Goal: Task Accomplishment & Management: Manage account settings

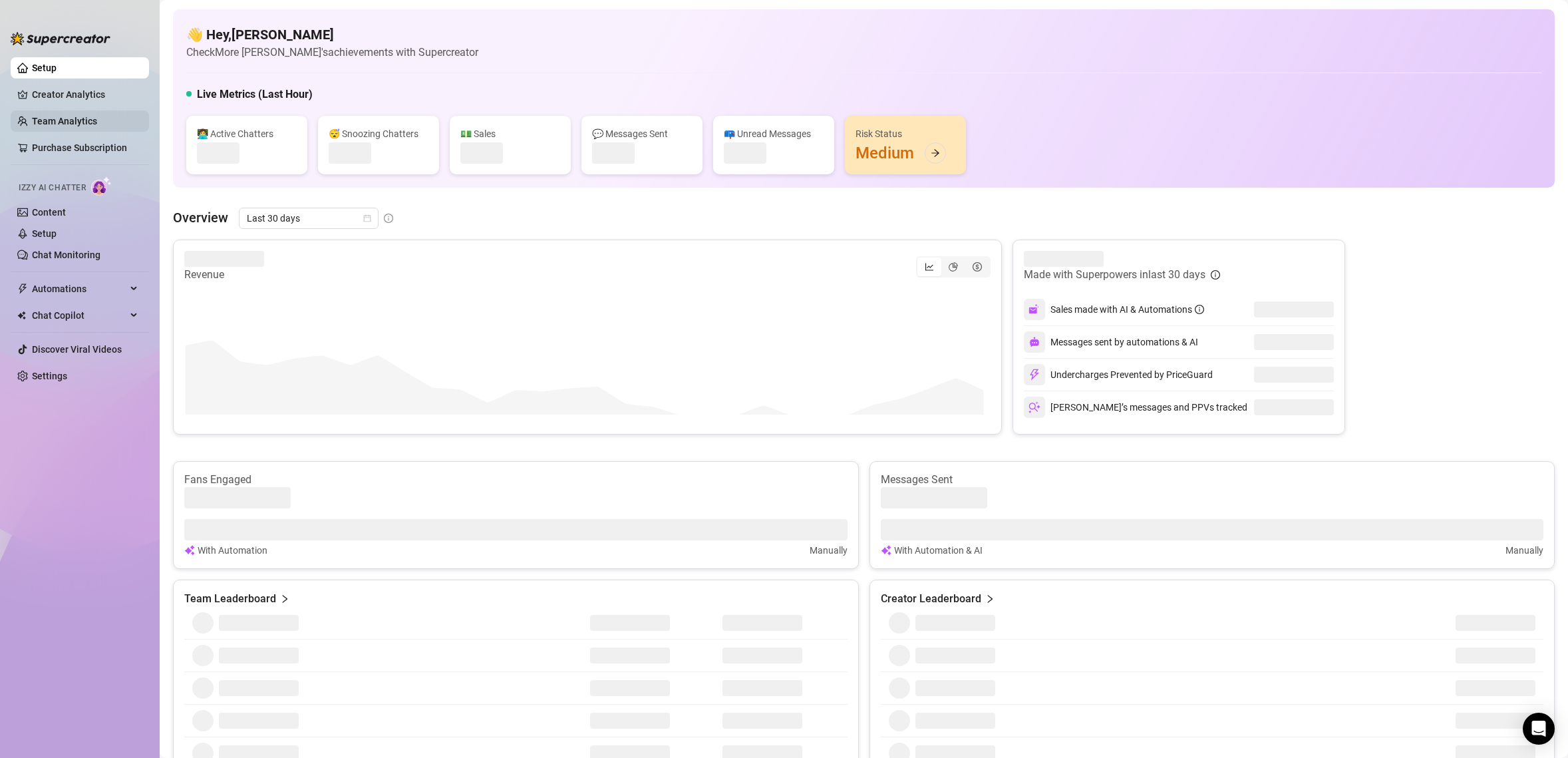
click at [86, 124] on link "Team Analytics" at bounding box center [65, 120] width 66 height 11
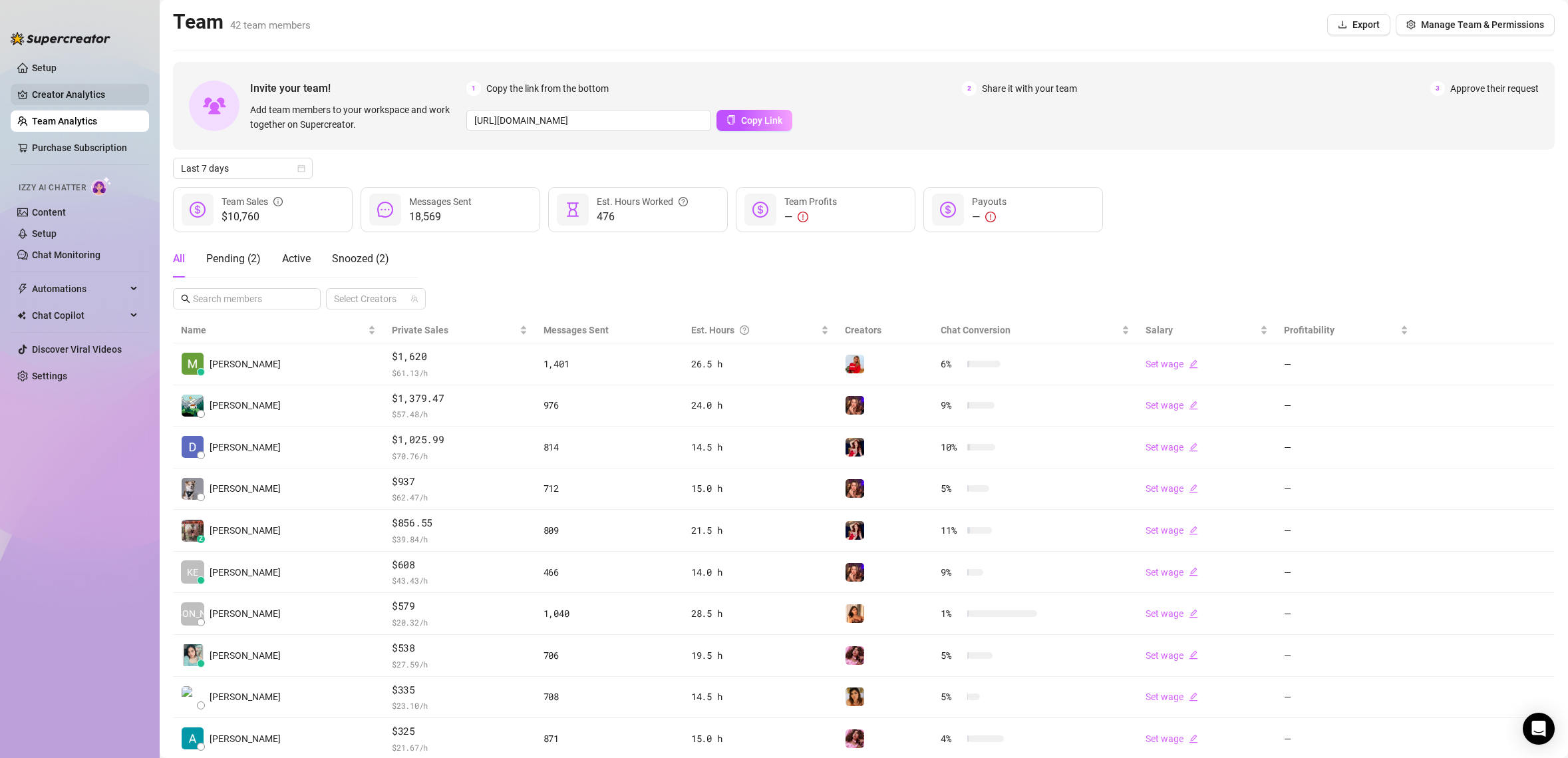
click at [65, 102] on link "Creator Analytics" at bounding box center [85, 95] width 107 height 22
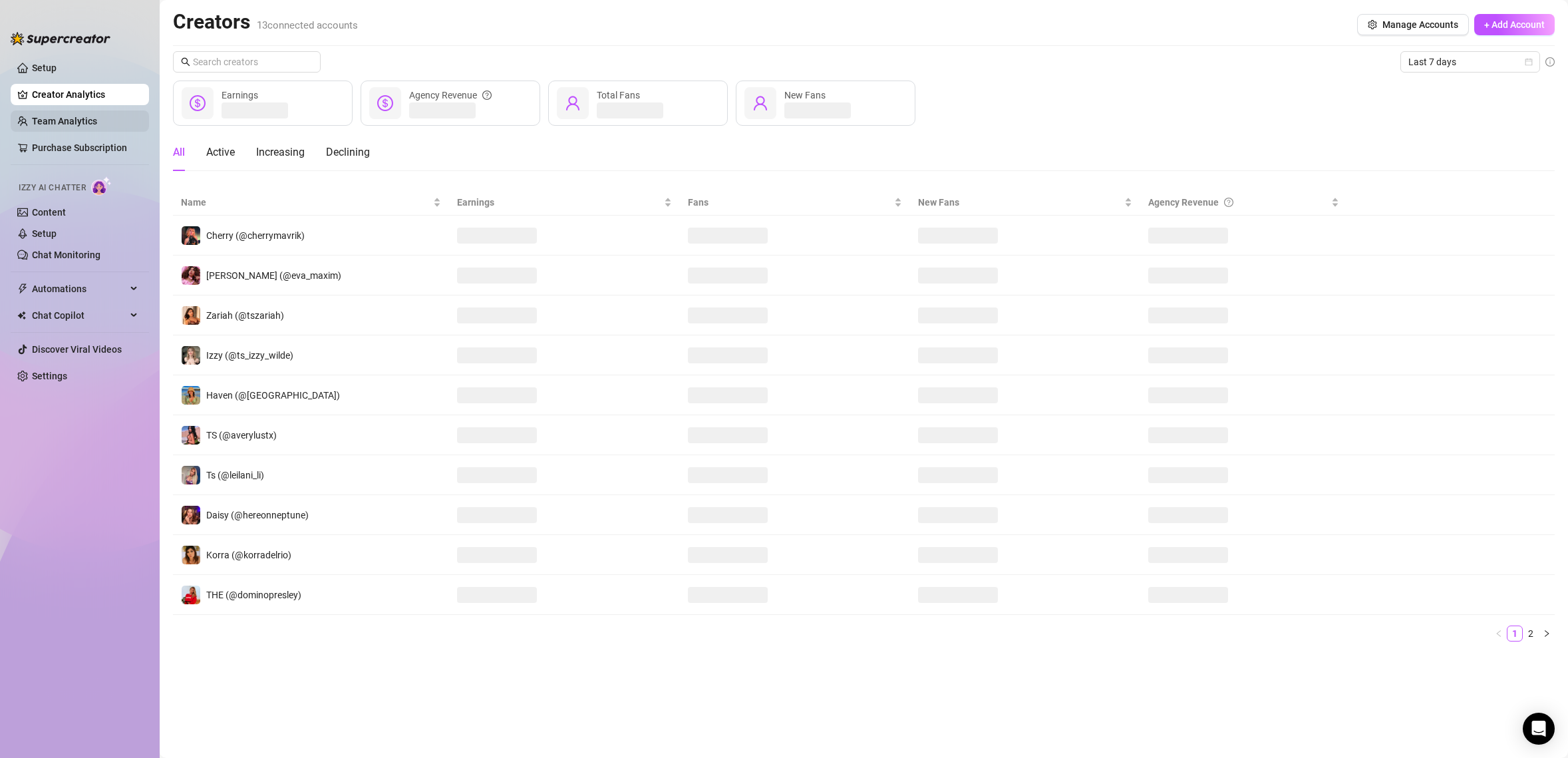
click at [71, 123] on link "Team Analytics" at bounding box center [65, 120] width 66 height 11
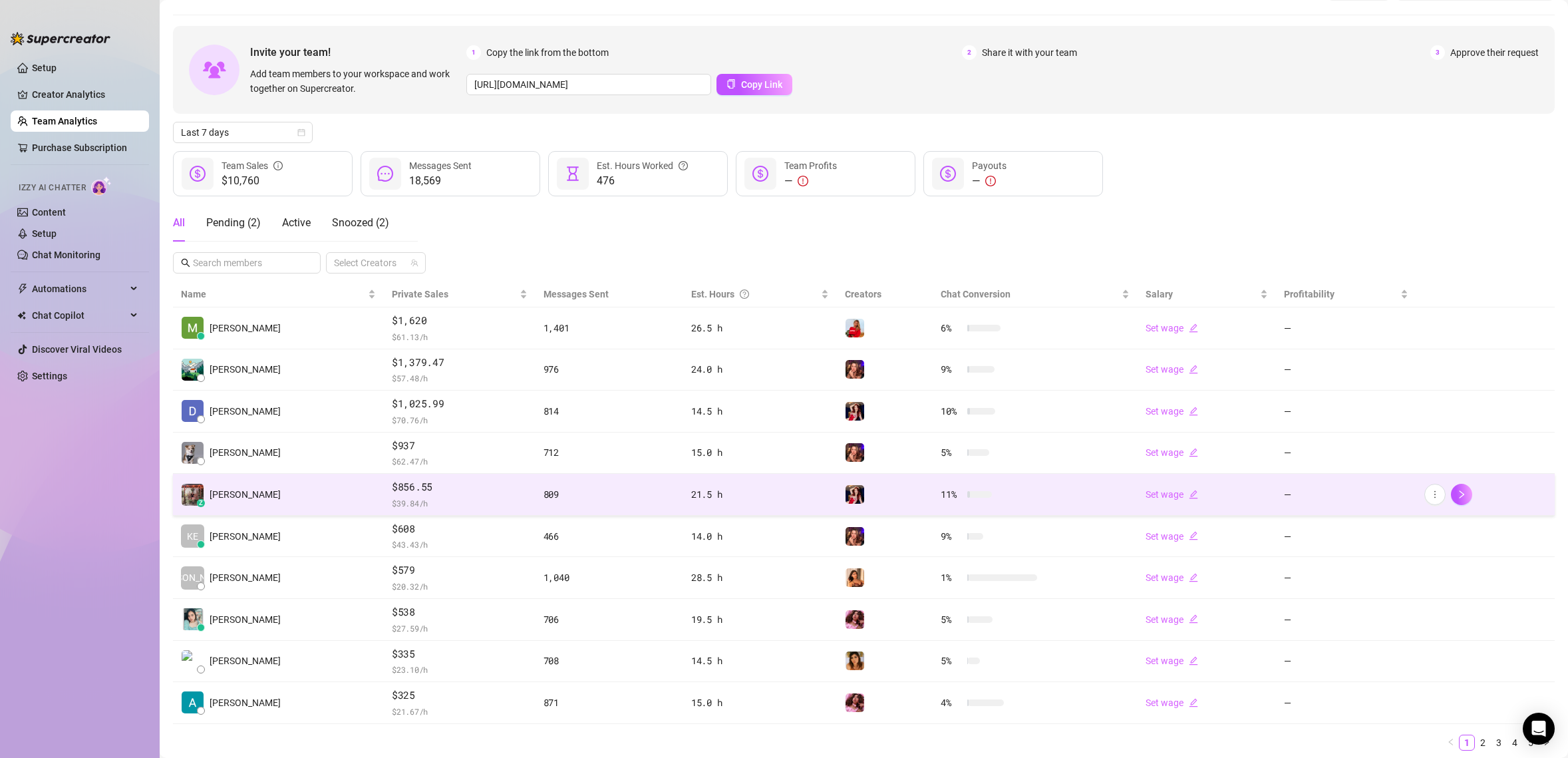
scroll to position [79, 0]
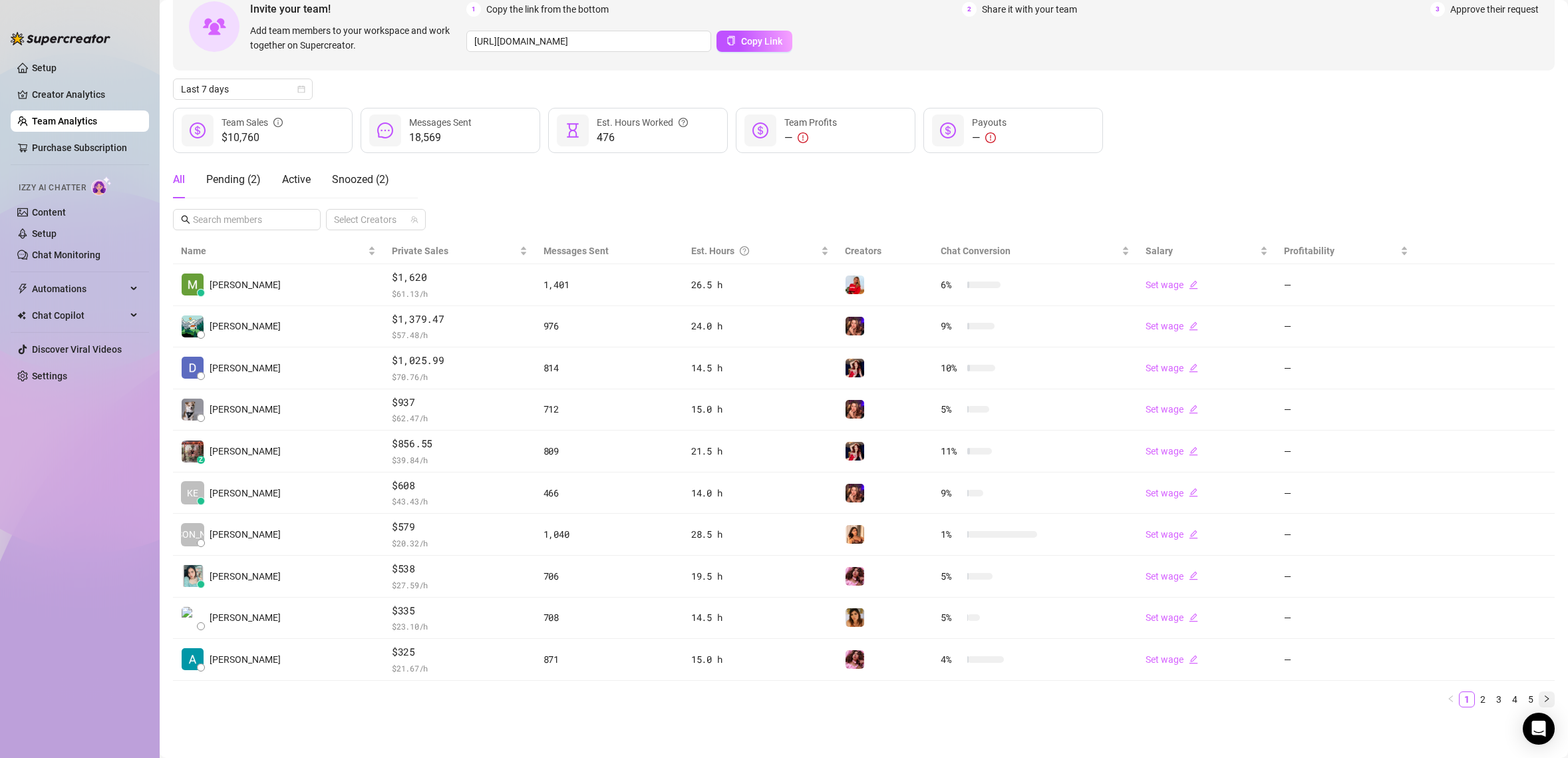
click at [1543, 695] on icon "right" at bounding box center [1546, 699] width 8 height 8
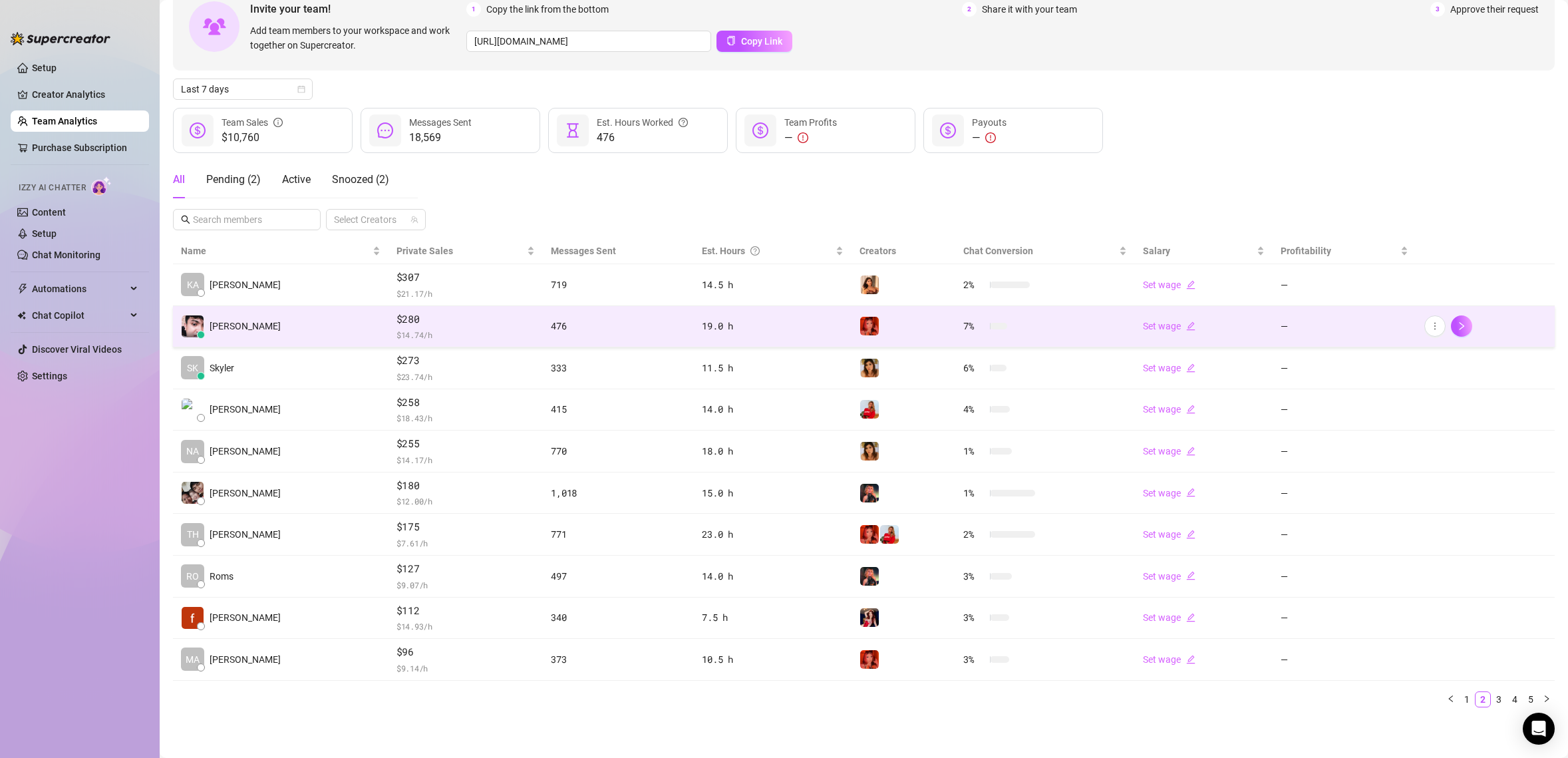
click at [254, 321] on td "[PERSON_NAME]" at bounding box center [281, 327] width 215 height 42
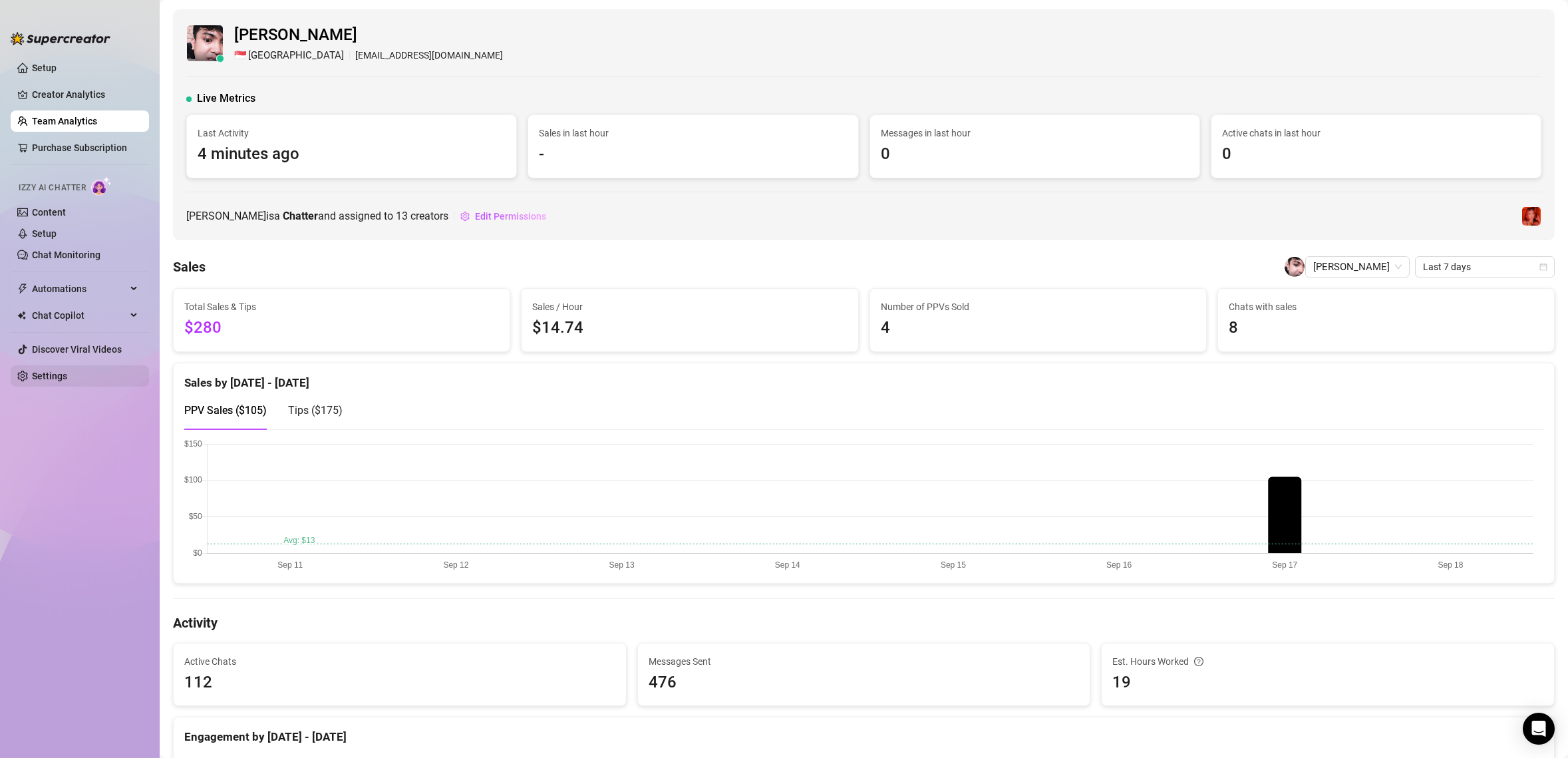
click at [68, 378] on link "Settings" at bounding box center [50, 376] width 35 height 11
click at [67, 377] on link "Settings" at bounding box center [50, 376] width 35 height 11
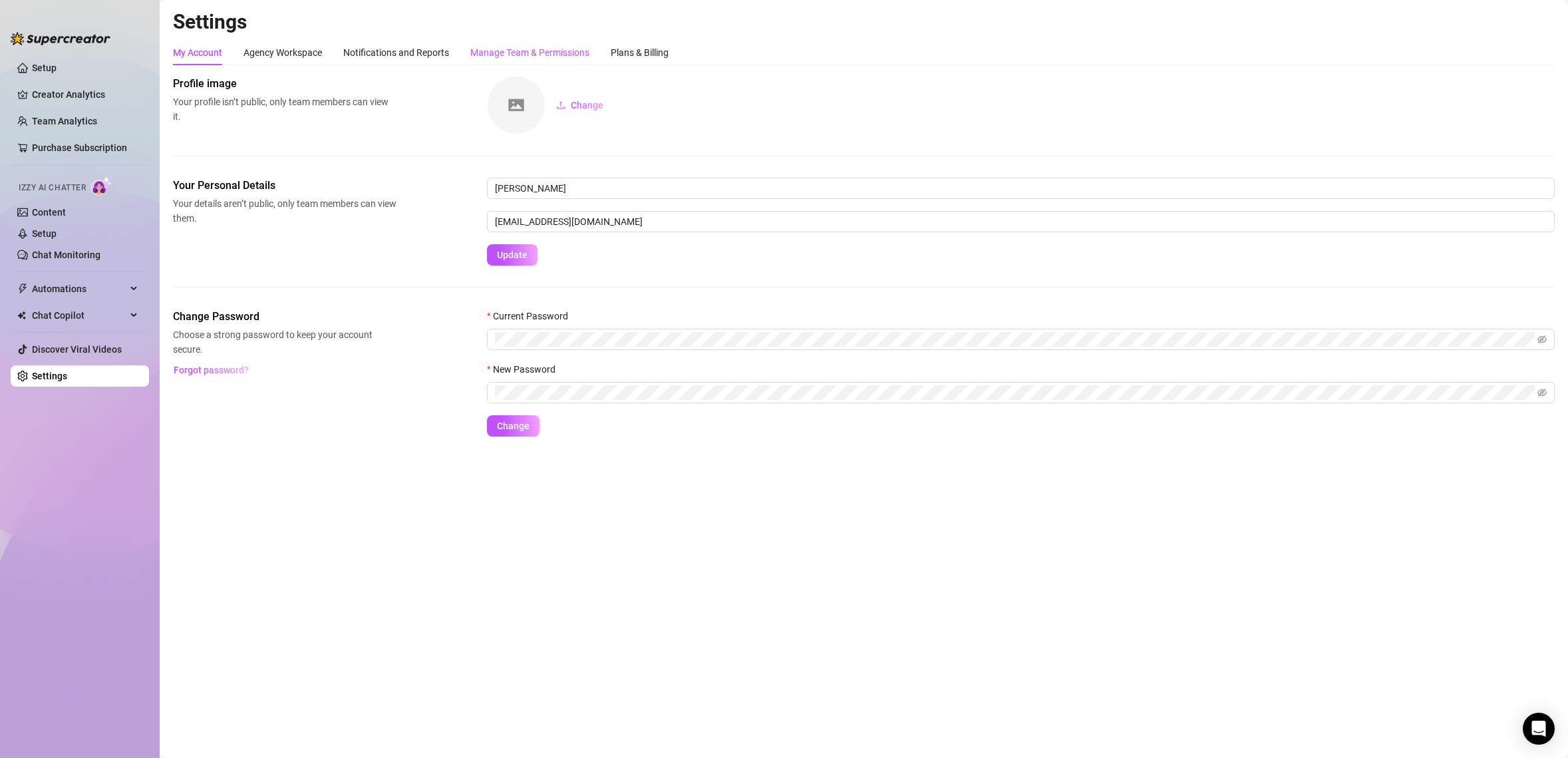
click at [523, 47] on div "Manage Team & Permissions" at bounding box center [530, 52] width 119 height 15
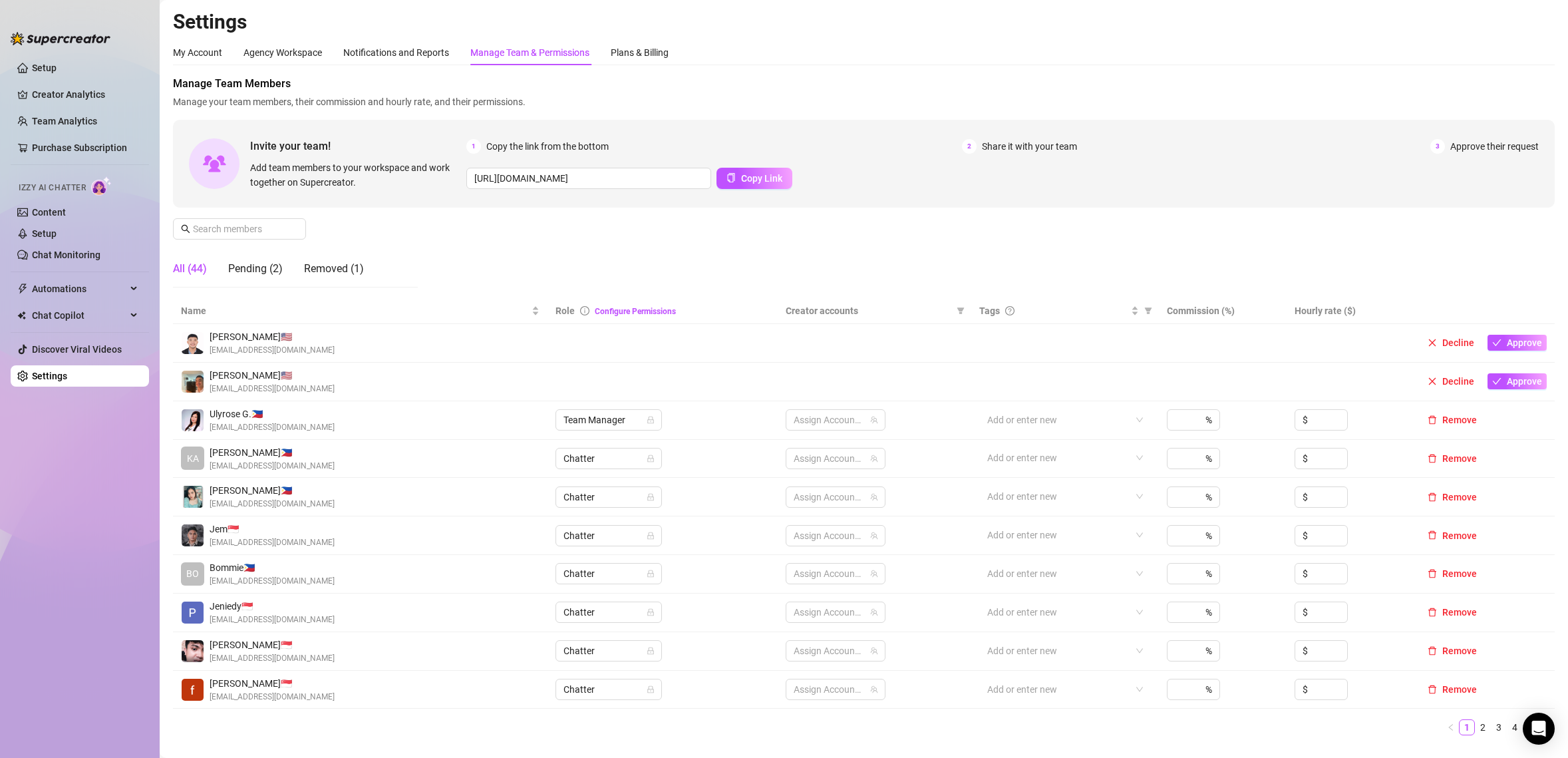
click at [525, 51] on div "Manage Team & Permissions" at bounding box center [530, 52] width 119 height 15
click at [57, 232] on link "Setup" at bounding box center [44, 233] width 24 height 11
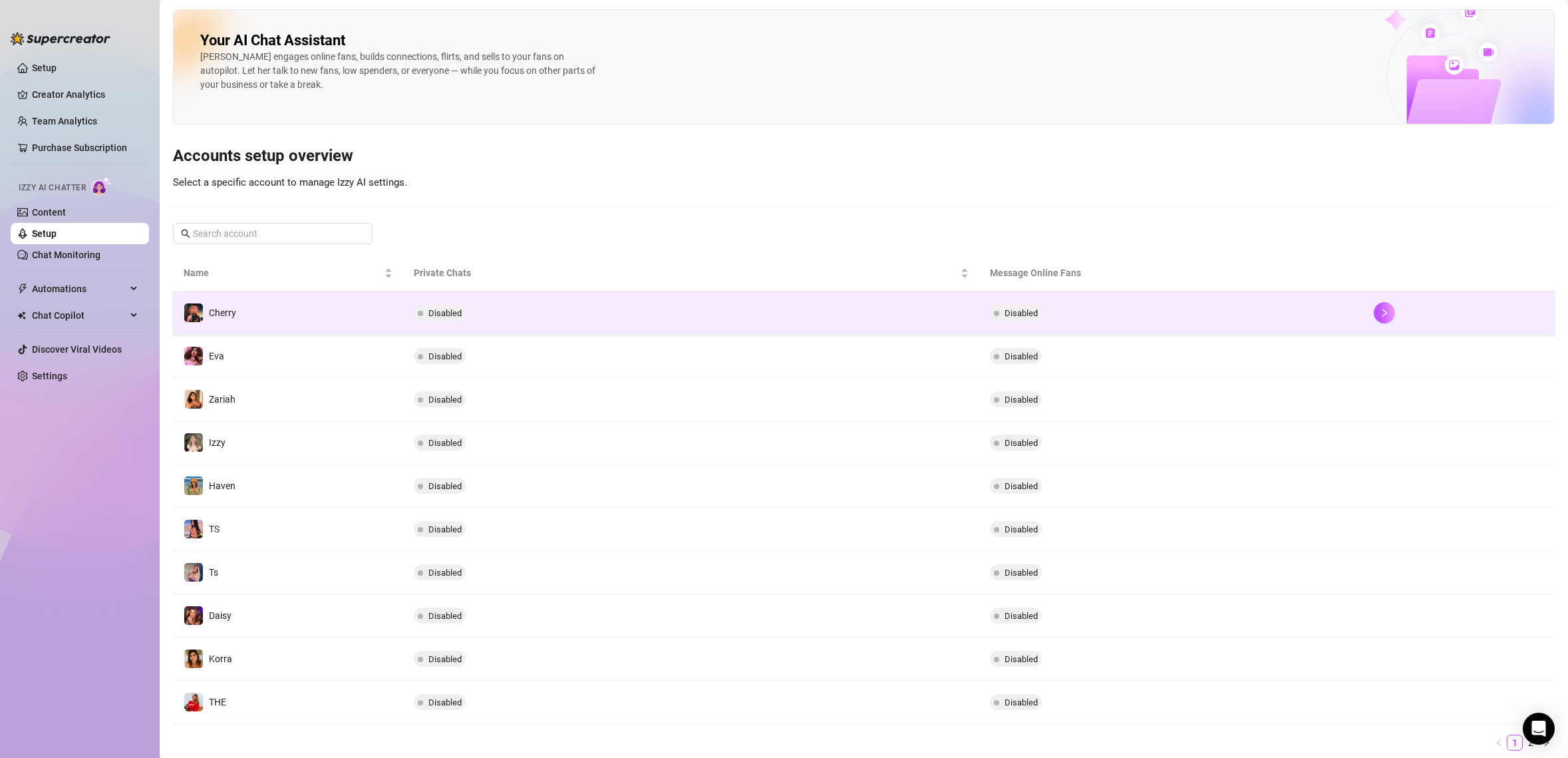
click at [354, 314] on td "Cherry" at bounding box center [288, 313] width 230 height 43
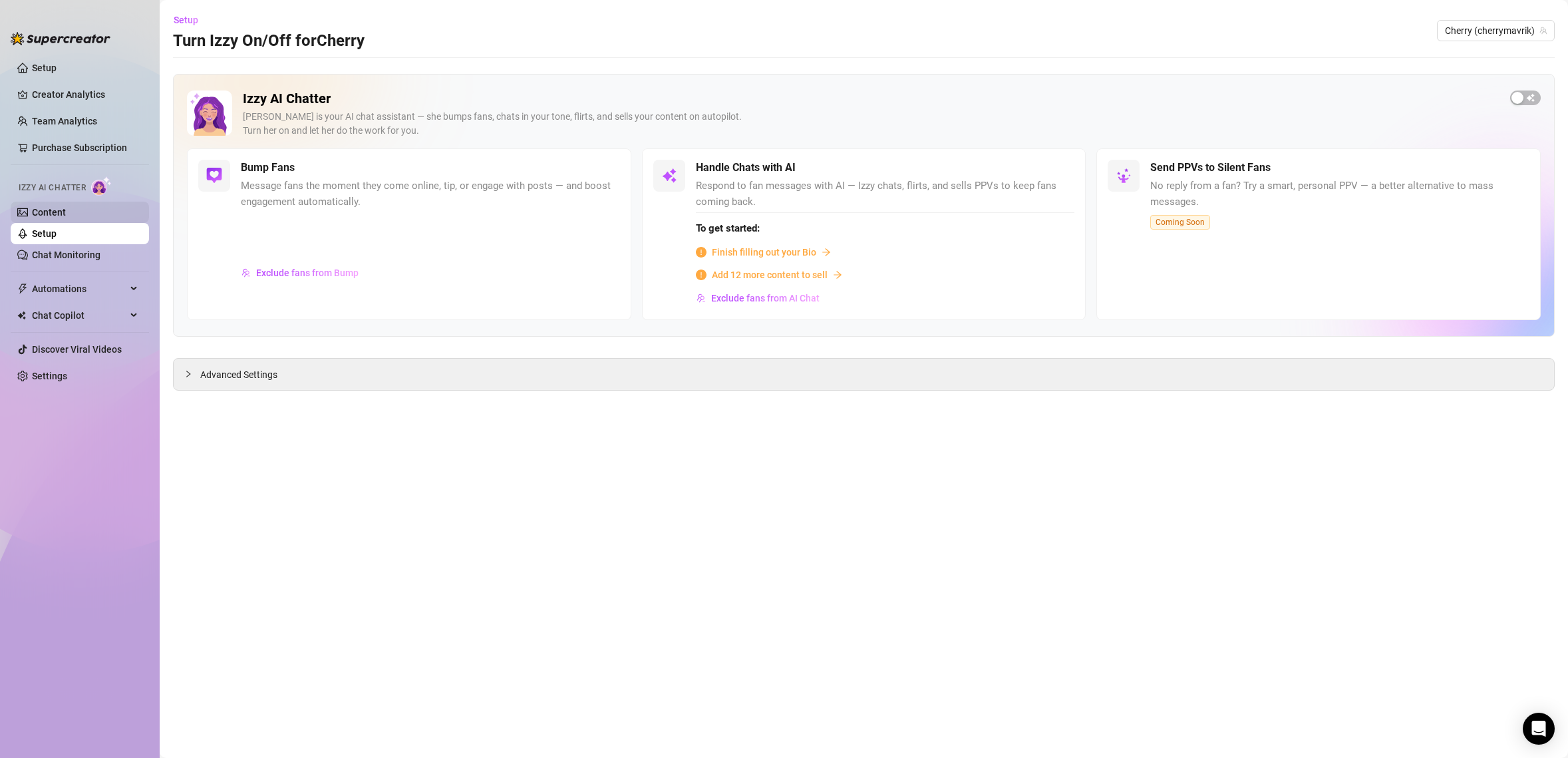
click at [59, 207] on link "Content" at bounding box center [49, 212] width 34 height 11
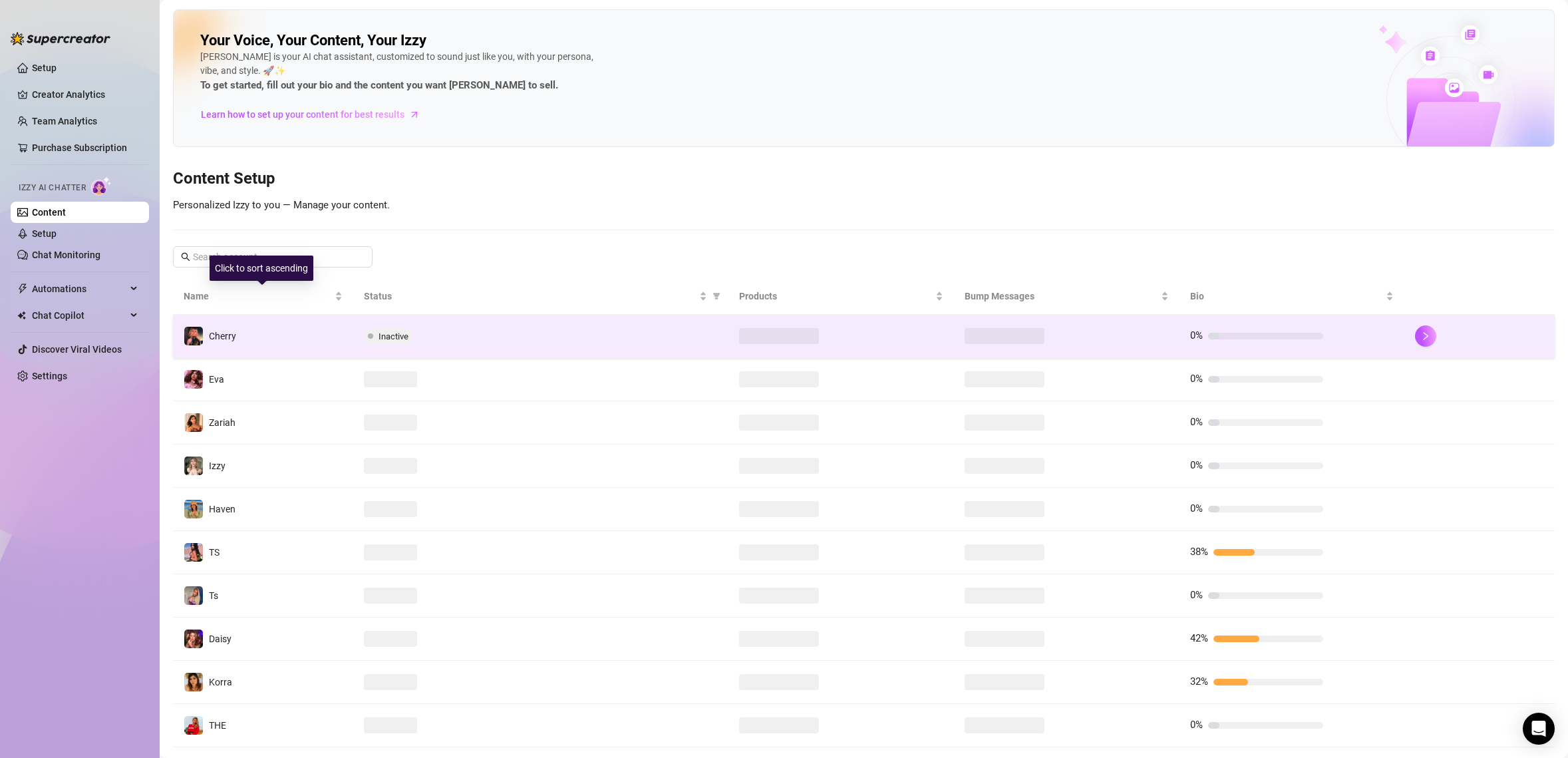
click at [270, 333] on td "Cherry" at bounding box center [263, 336] width 180 height 43
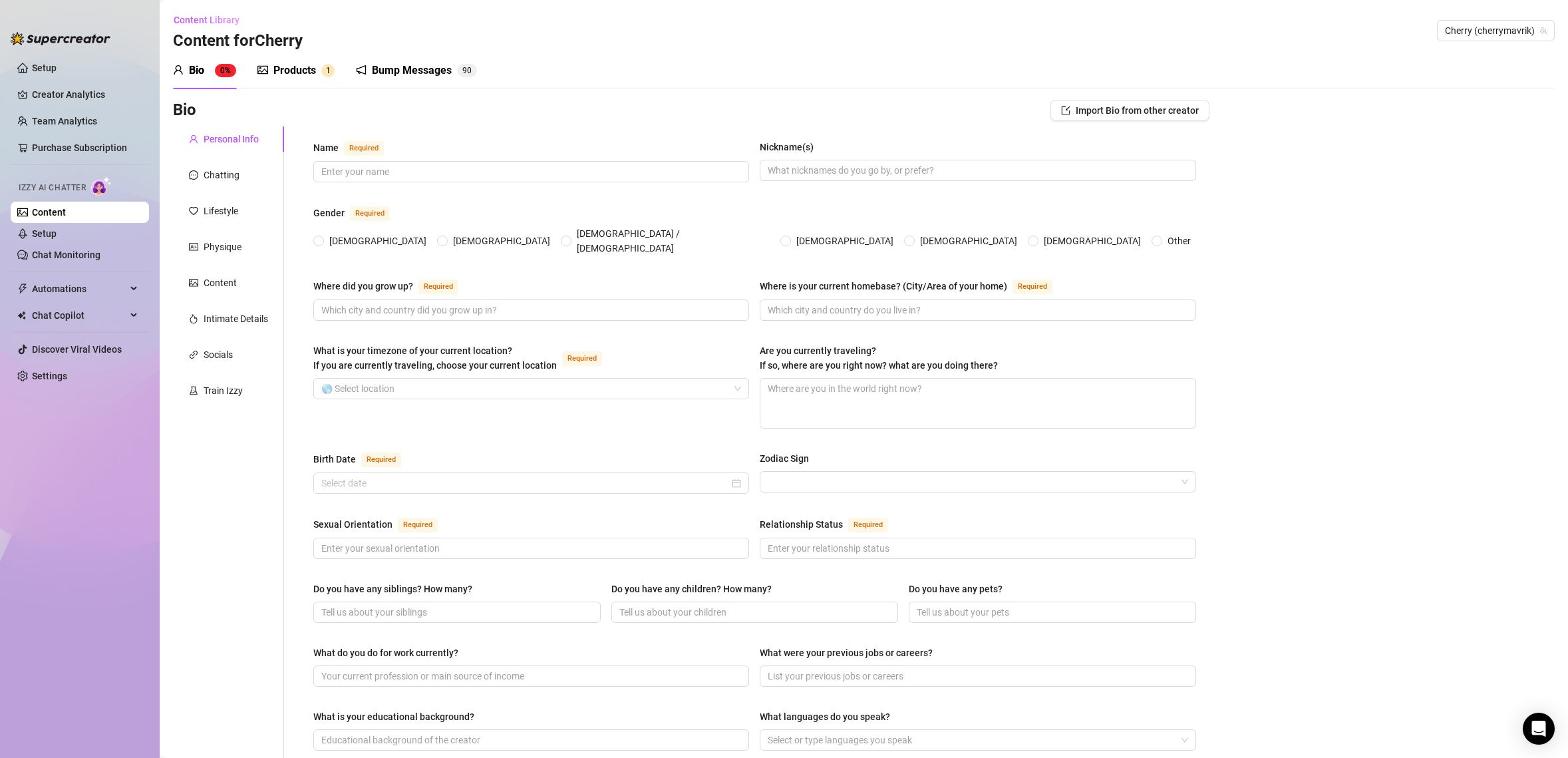
click at [419, 67] on div "Bump Messages" at bounding box center [412, 71] width 80 height 16
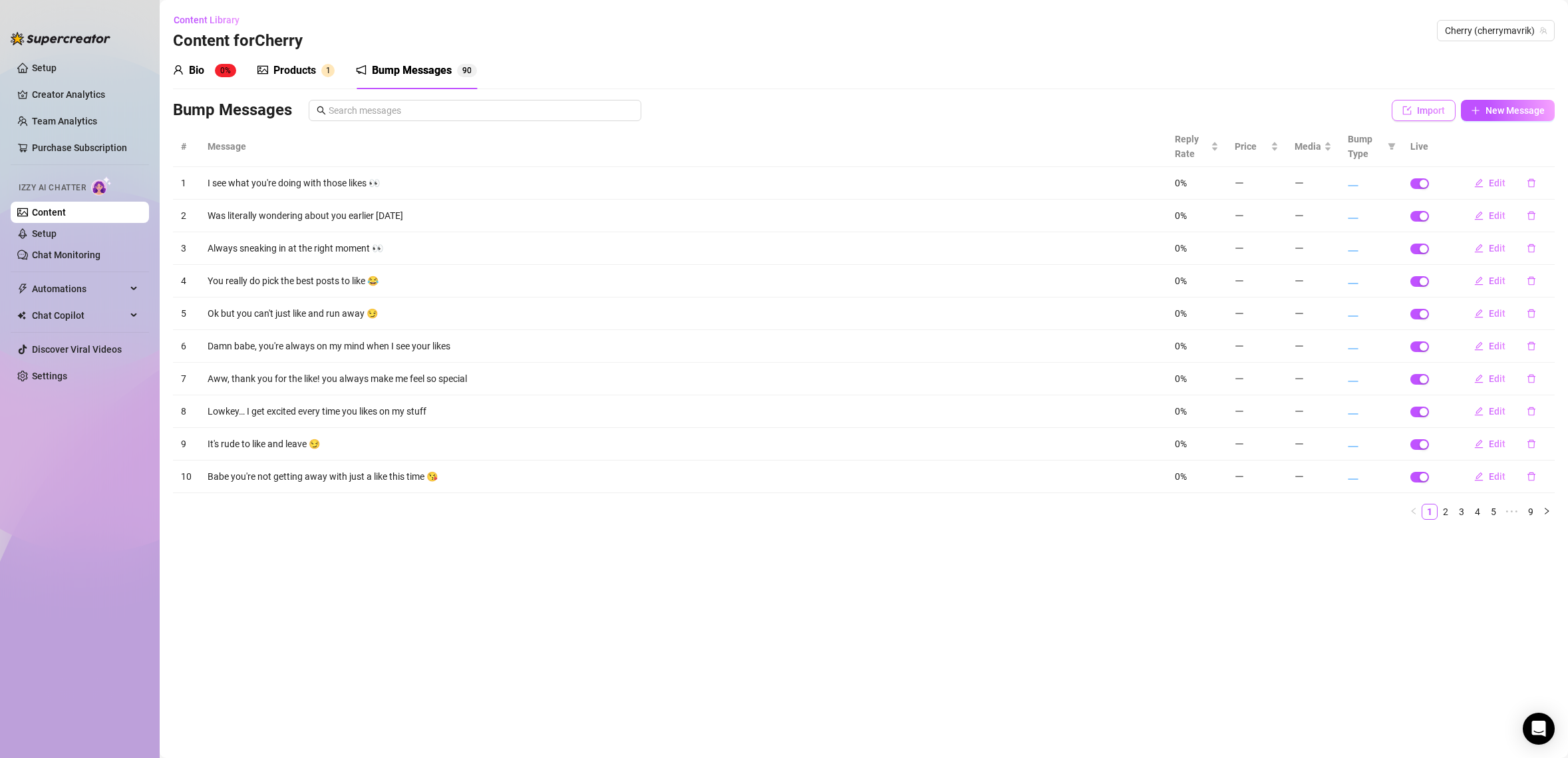
click at [1416, 117] on button "Import" at bounding box center [1423, 111] width 64 height 22
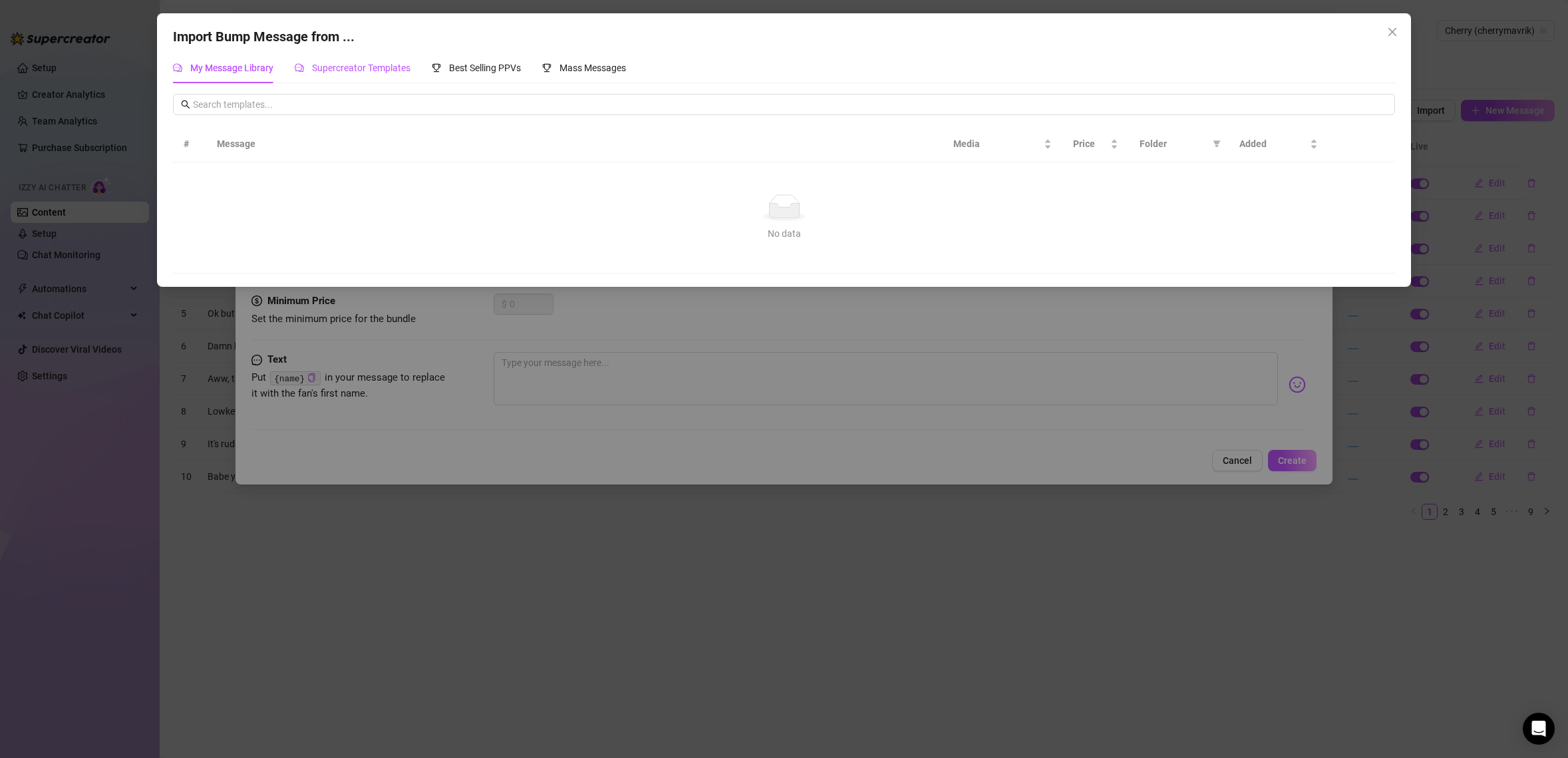
click at [369, 64] on span "Supercreator Templates" at bounding box center [361, 68] width 99 height 11
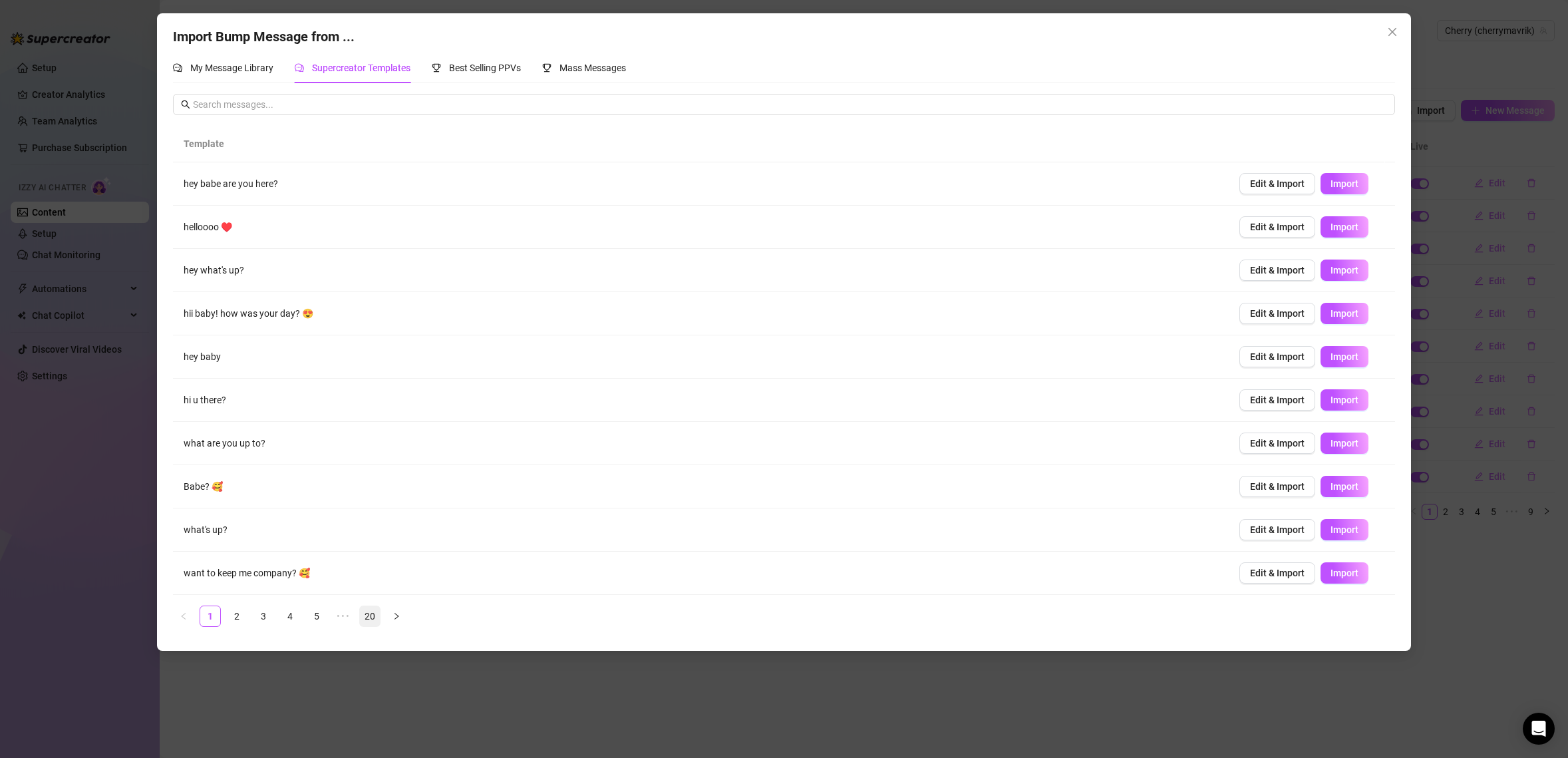
click at [368, 614] on link "20" at bounding box center [370, 616] width 20 height 20
click at [1383, 33] on span "Close" at bounding box center [1393, 31] width 22 height 11
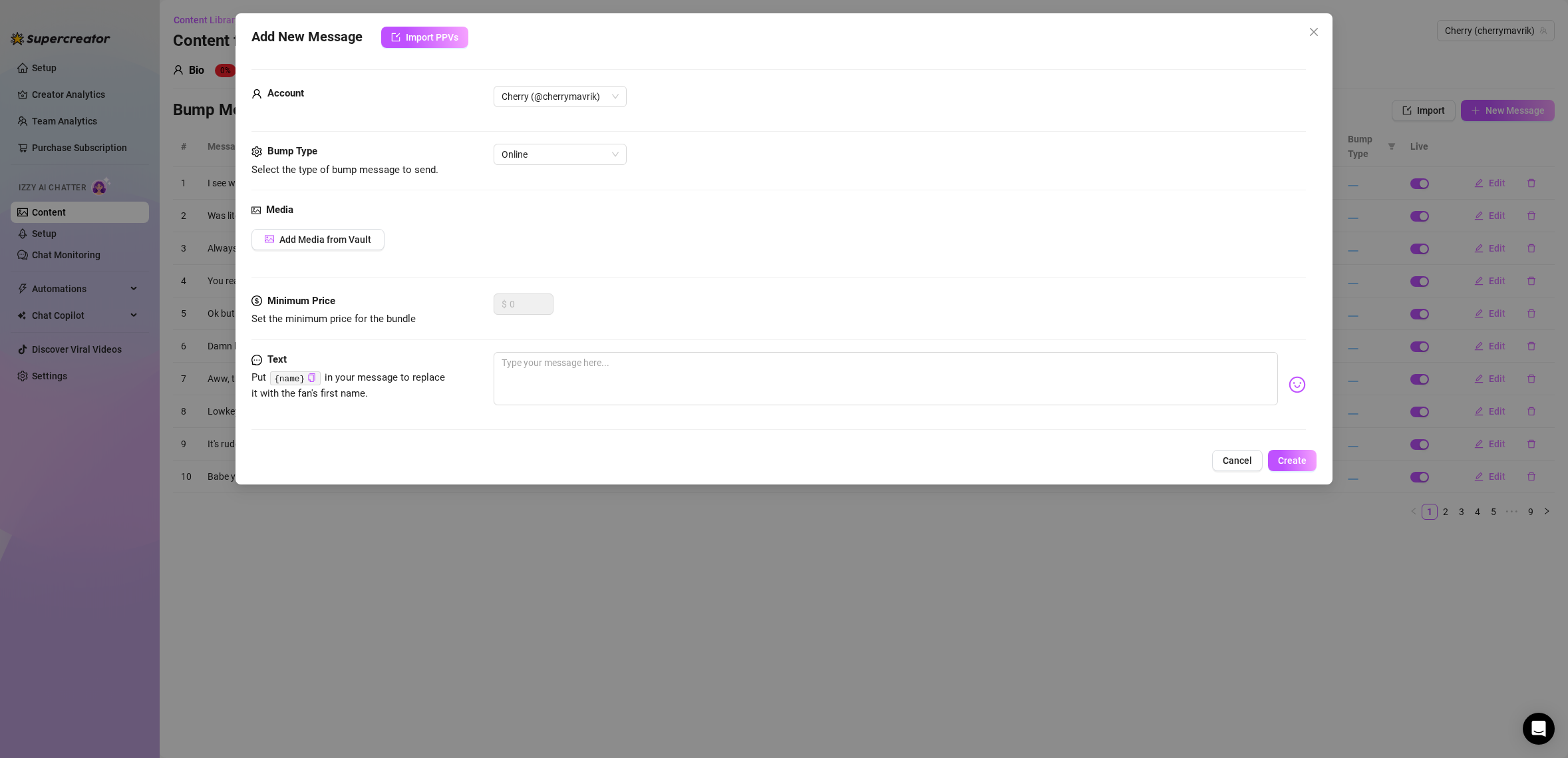
click at [1320, 30] on span "Close" at bounding box center [1314, 31] width 22 height 11
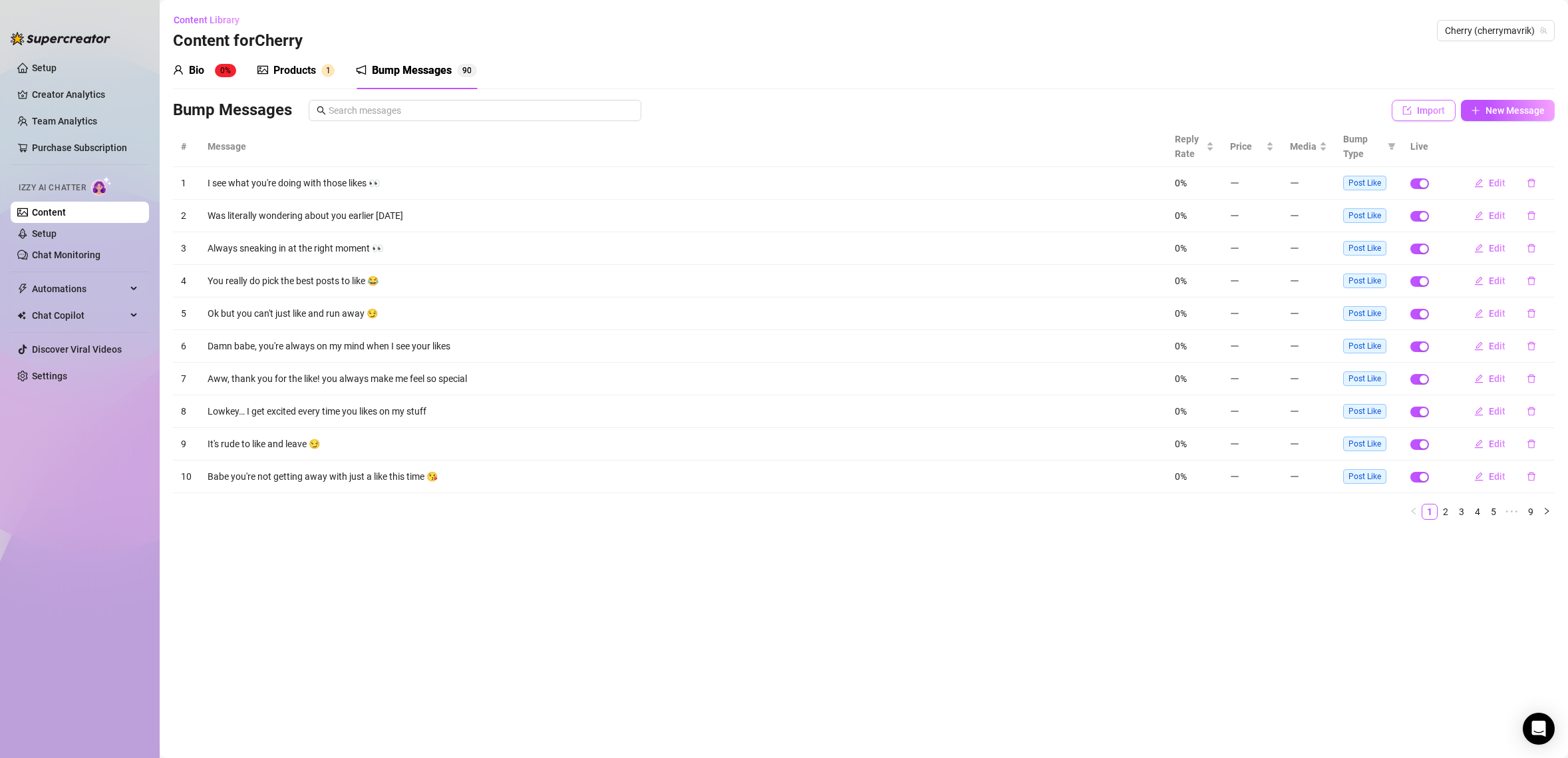
click at [1424, 118] on button "Import" at bounding box center [1423, 111] width 64 height 22
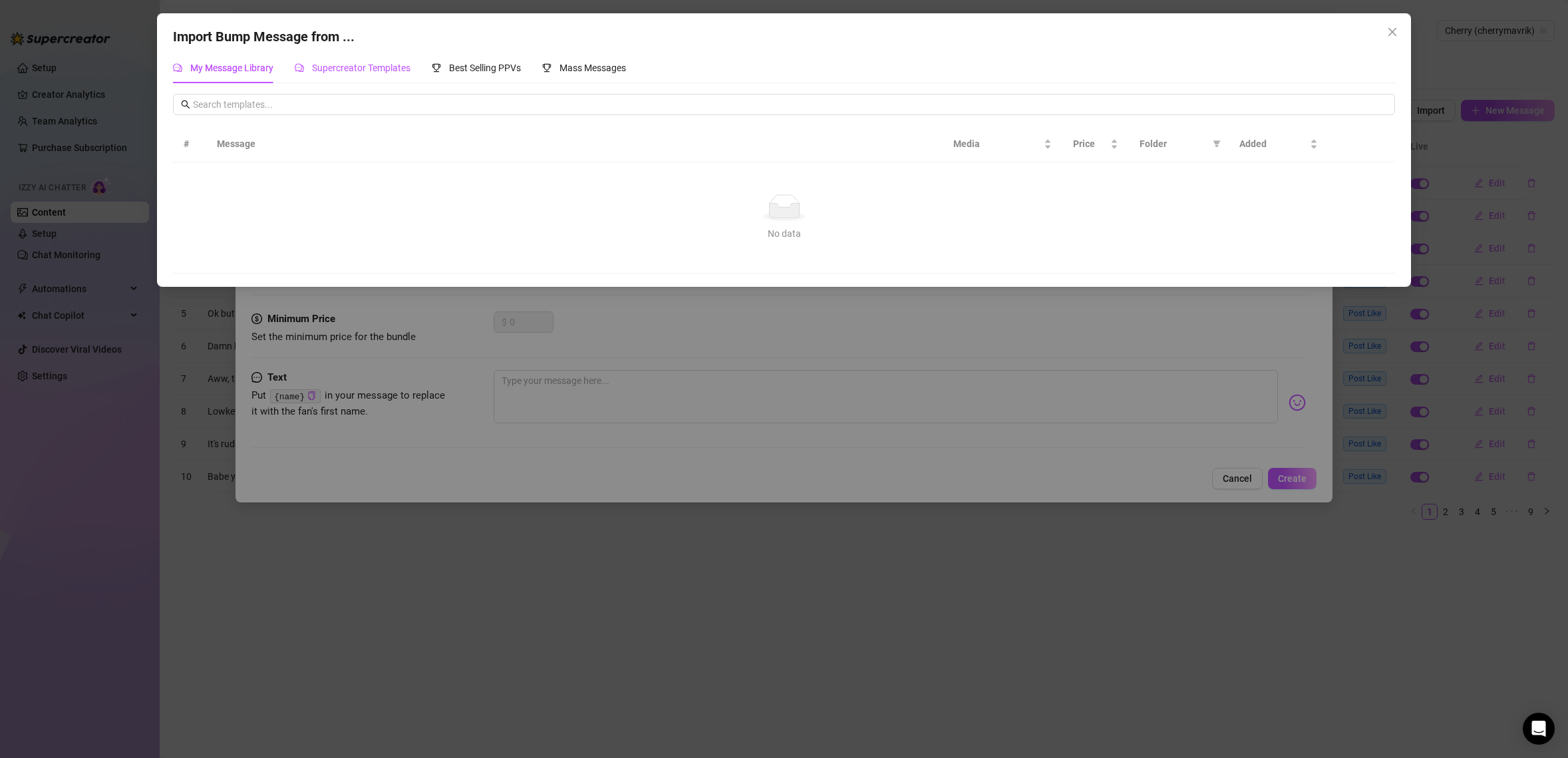
click at [319, 71] on span "Supercreator Templates" at bounding box center [361, 68] width 99 height 11
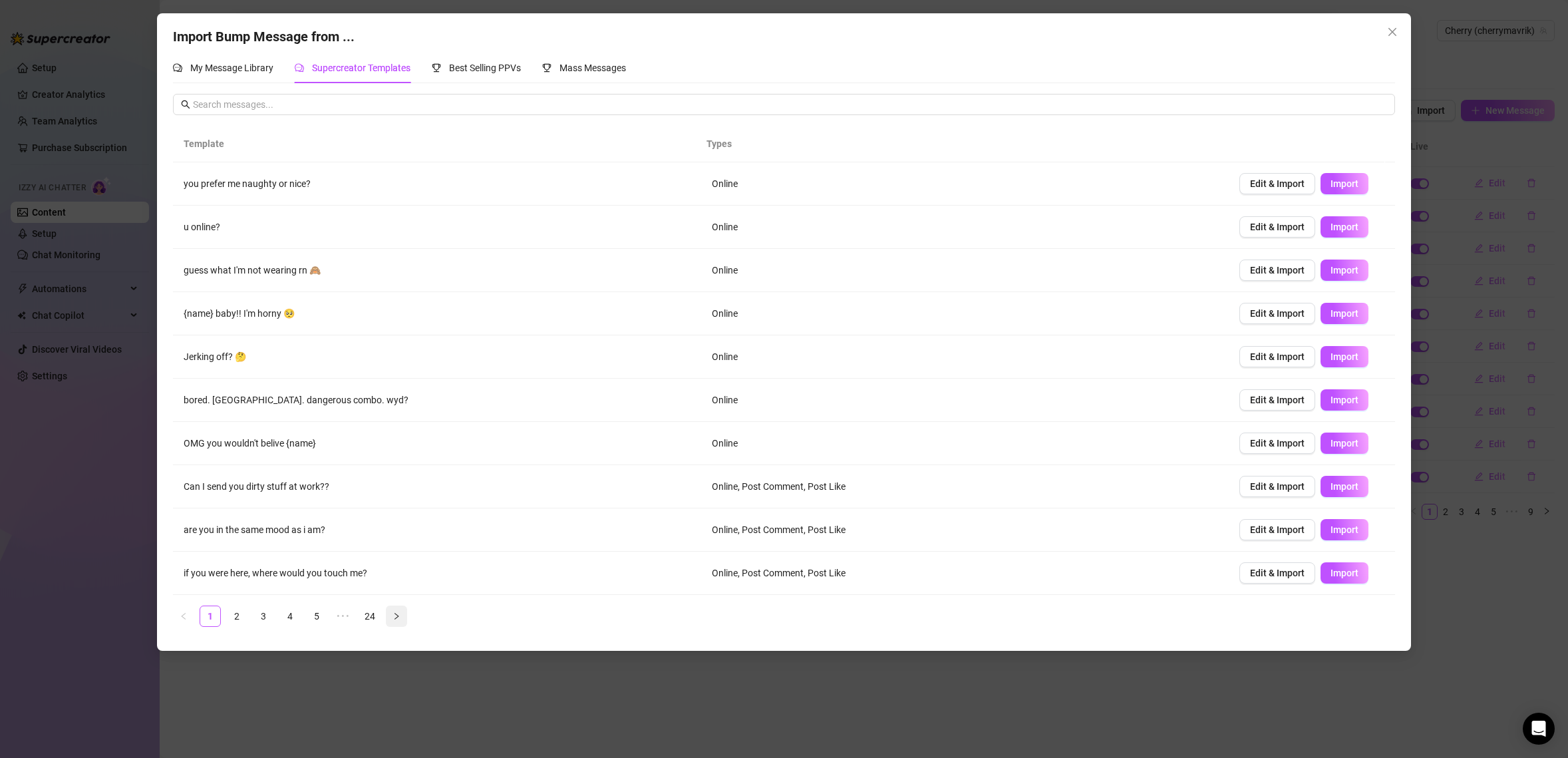
click at [395, 617] on icon "right" at bounding box center [396, 616] width 8 height 8
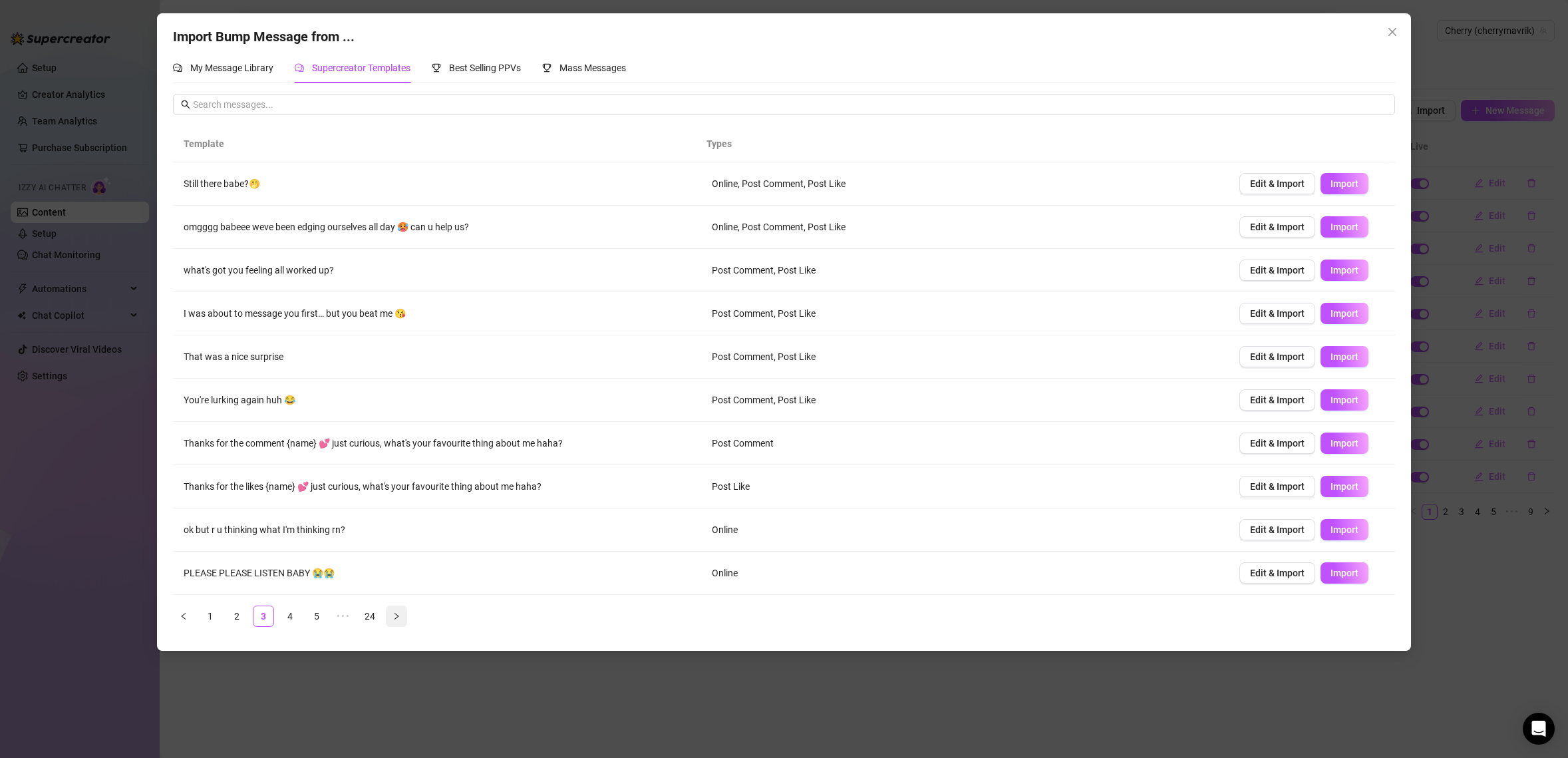
click at [395, 617] on icon "right" at bounding box center [396, 616] width 8 height 8
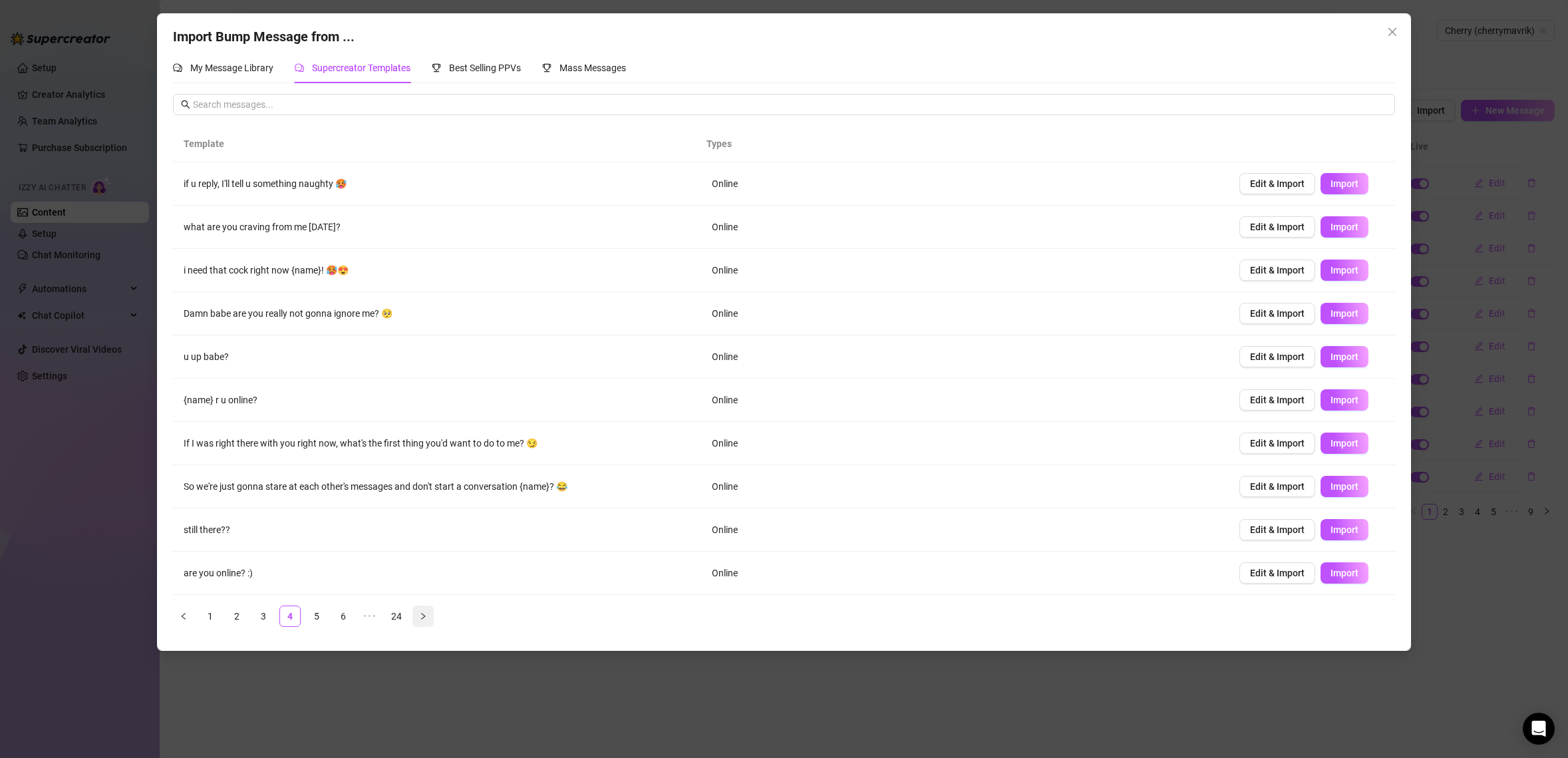
click at [395, 617] on link "24" at bounding box center [396, 616] width 20 height 20
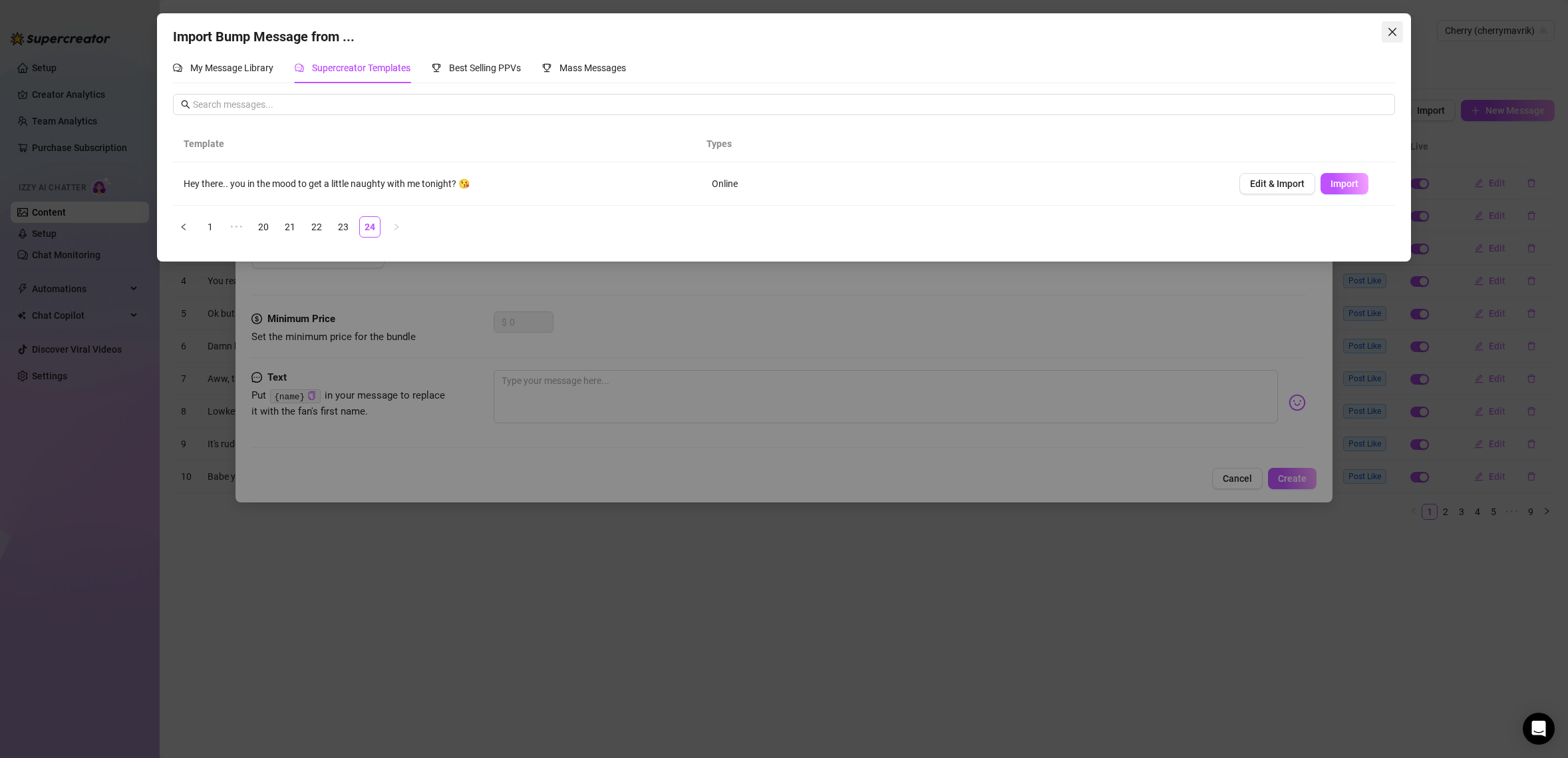
click at [1397, 33] on icon "close" at bounding box center [1392, 31] width 11 height 11
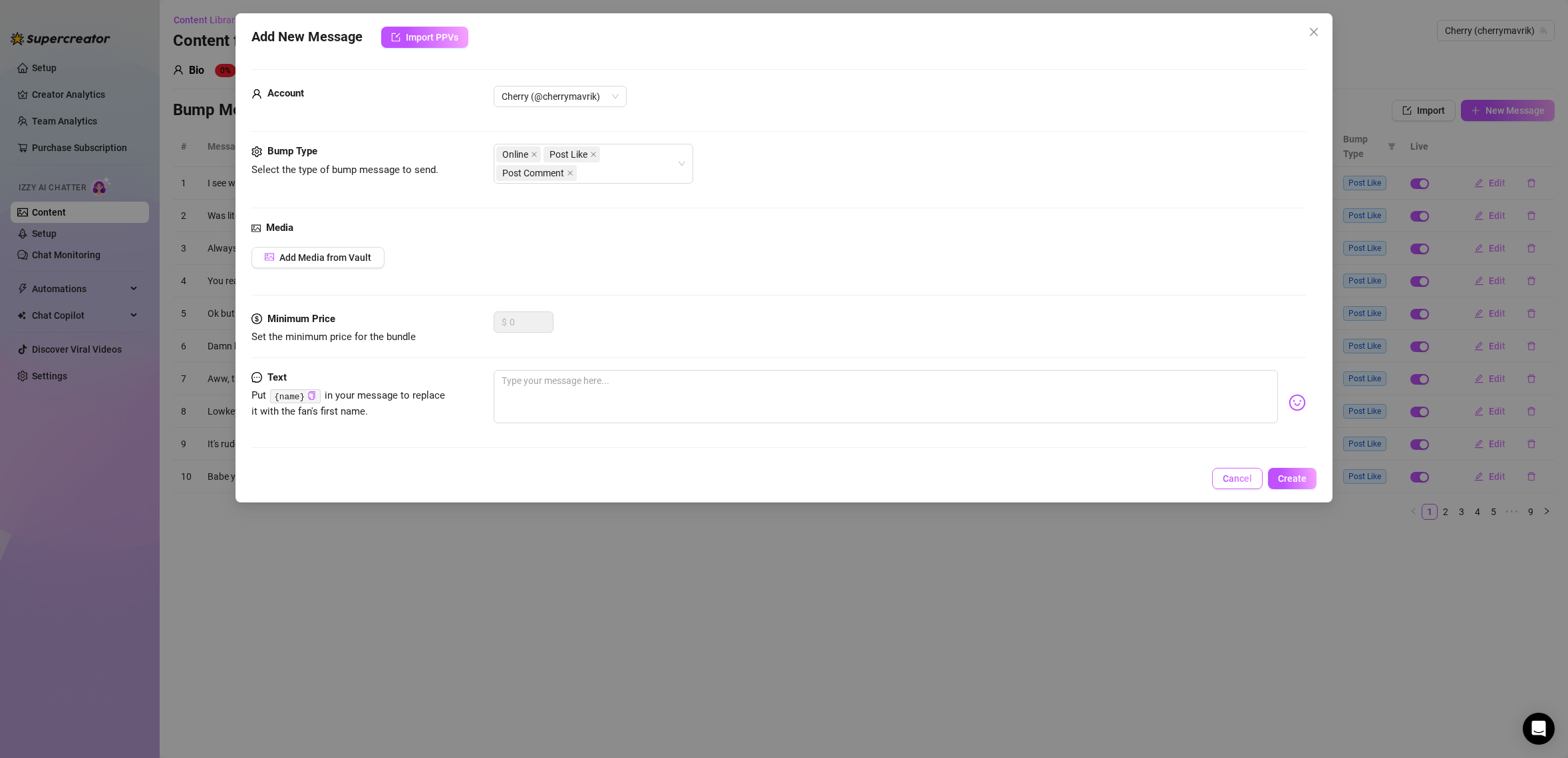
click at [1229, 485] on button "Cancel" at bounding box center [1237, 479] width 51 height 22
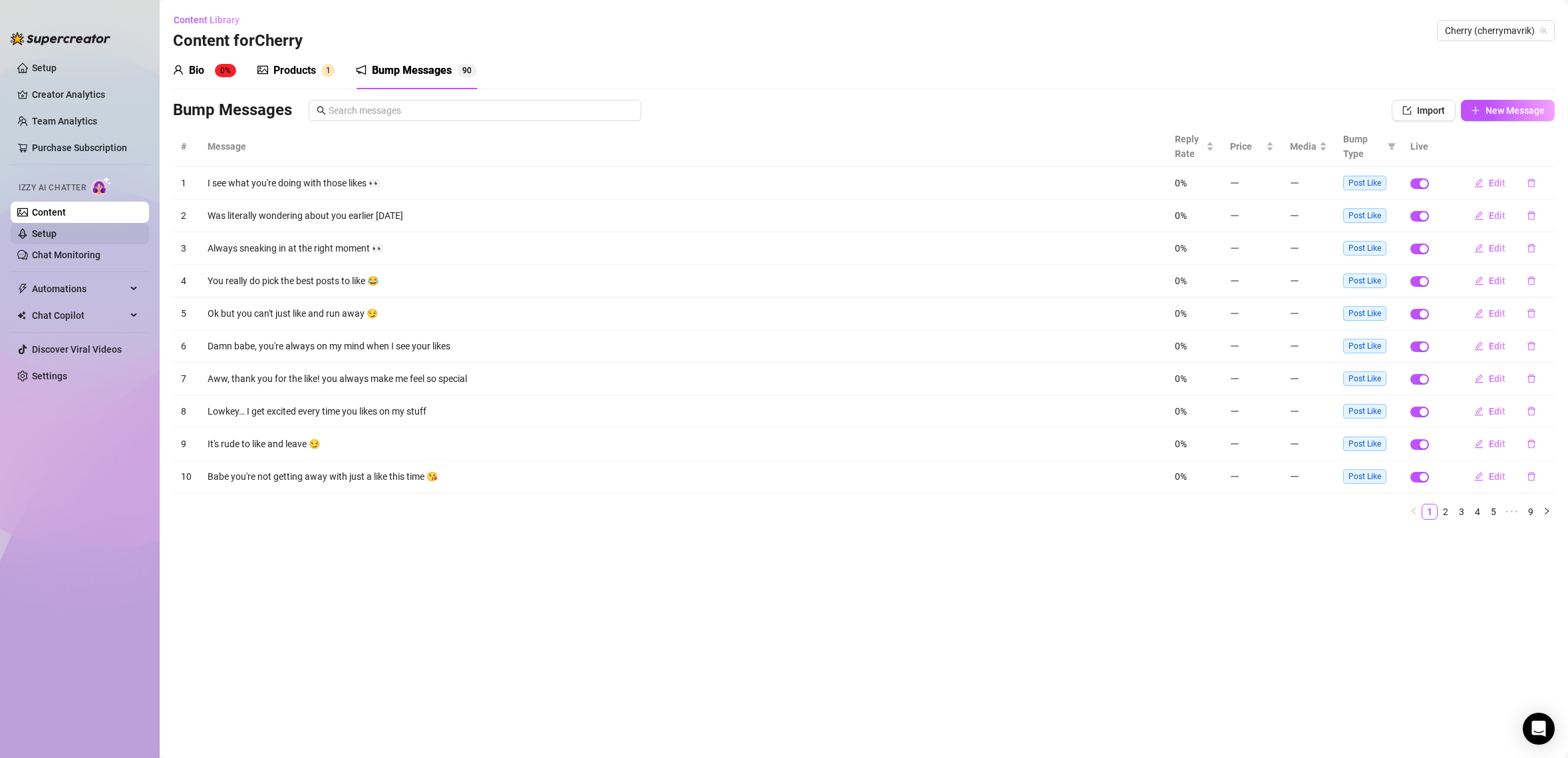
click at [57, 234] on link "Setup" at bounding box center [44, 233] width 24 height 11
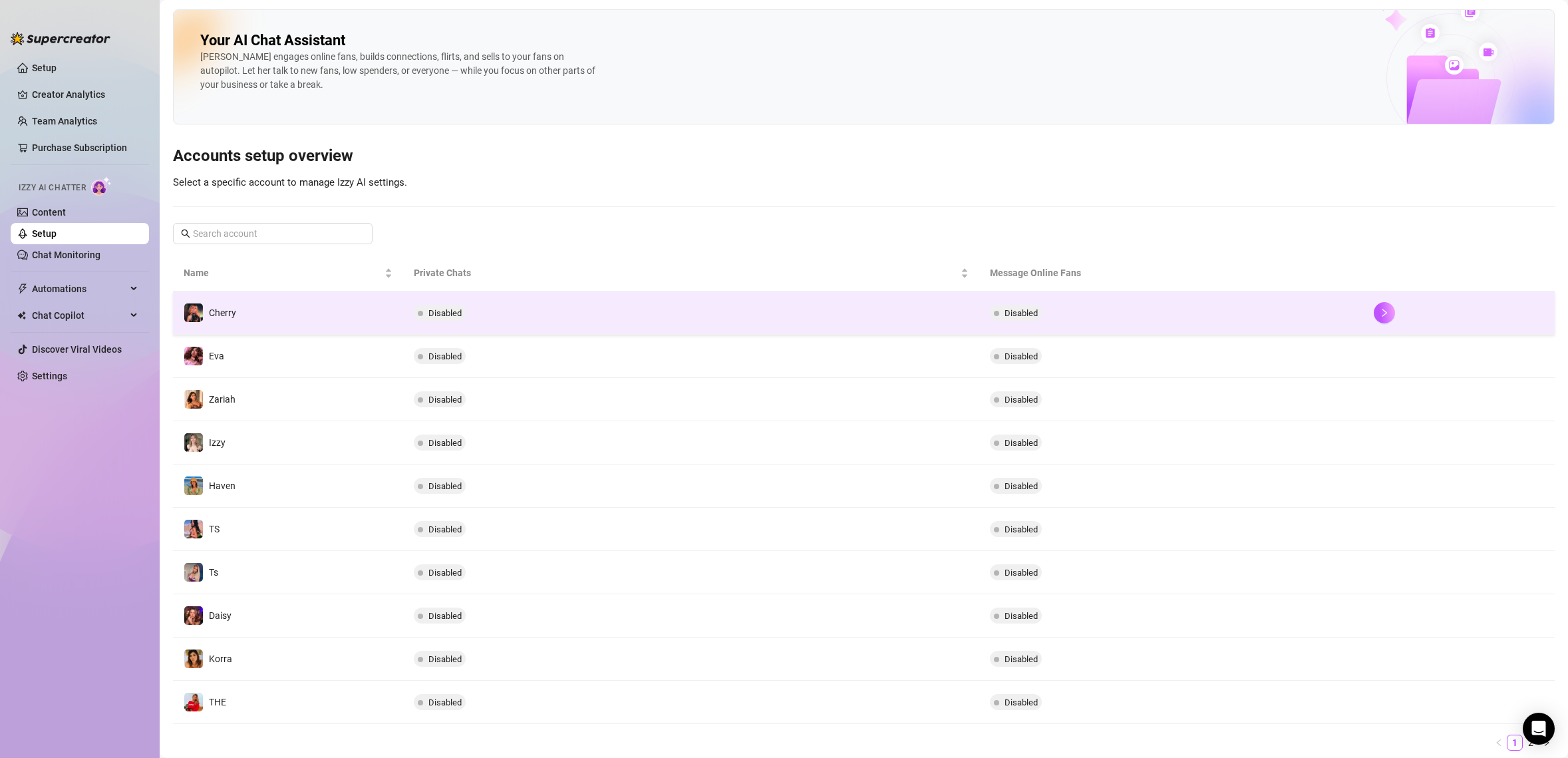
click at [282, 314] on td "Cherry" at bounding box center [288, 313] width 230 height 43
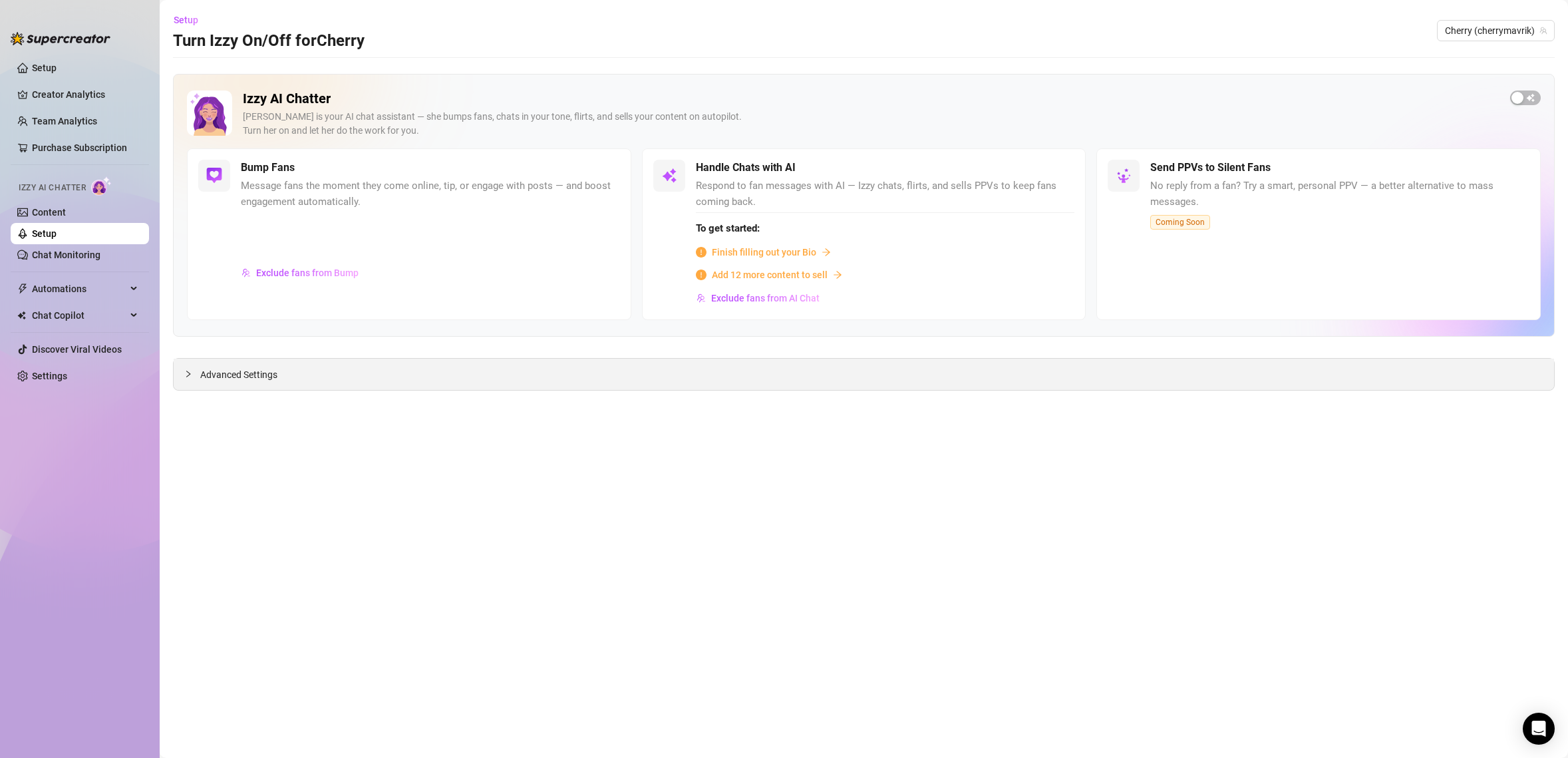
click at [227, 372] on span "Advanced Settings" at bounding box center [239, 374] width 77 height 15
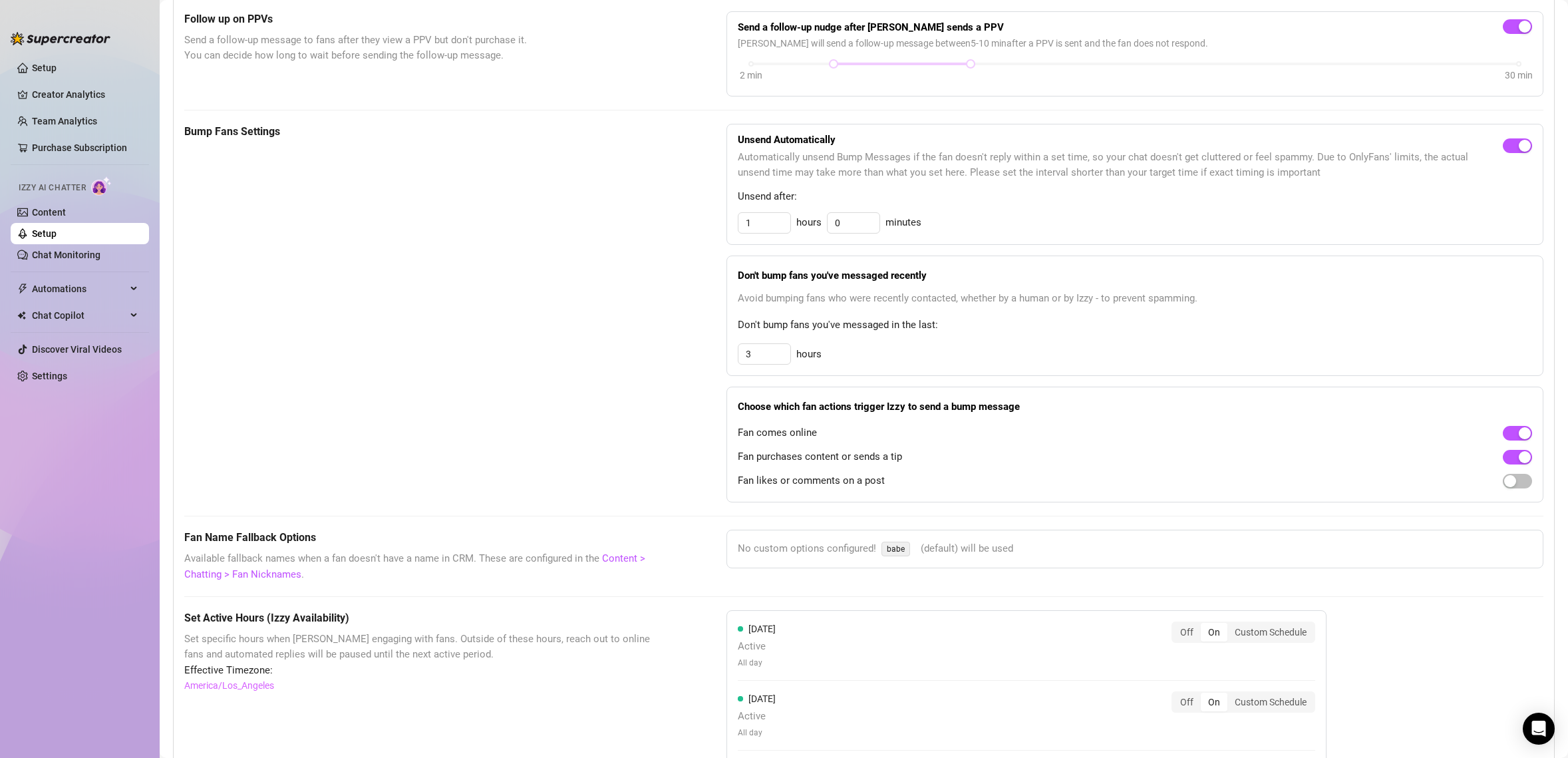
scroll to position [581, 0]
